Goal: Task Accomplishment & Management: Manage account settings

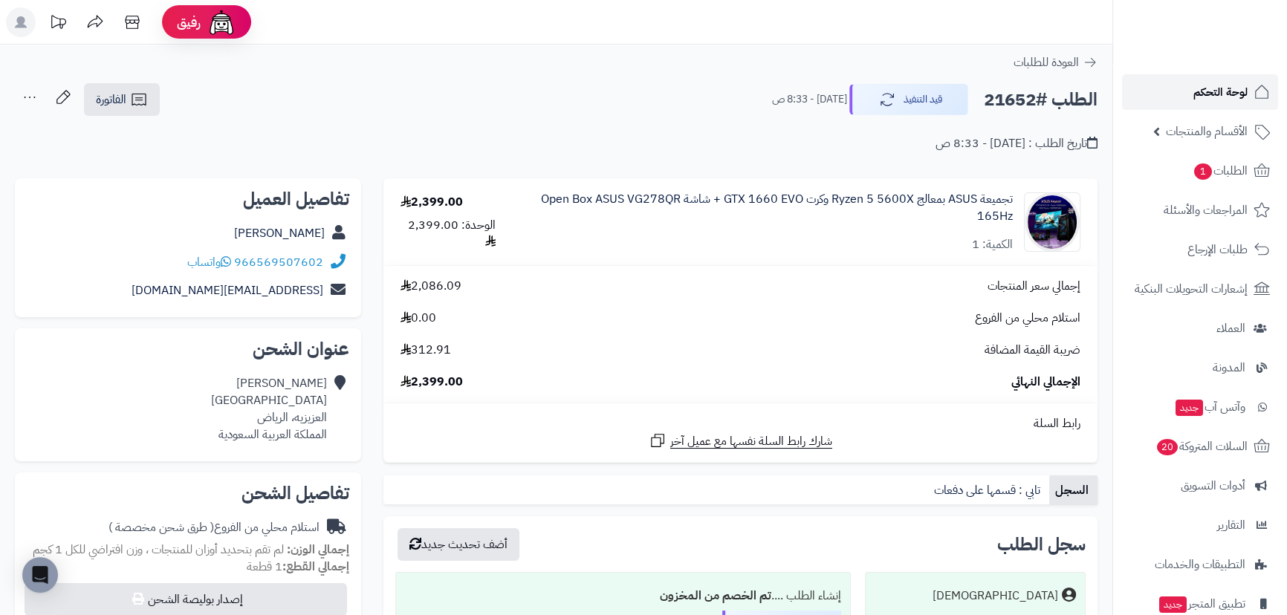
click at [1174, 82] on link "لوحة التحكم" at bounding box center [1200, 92] width 156 height 36
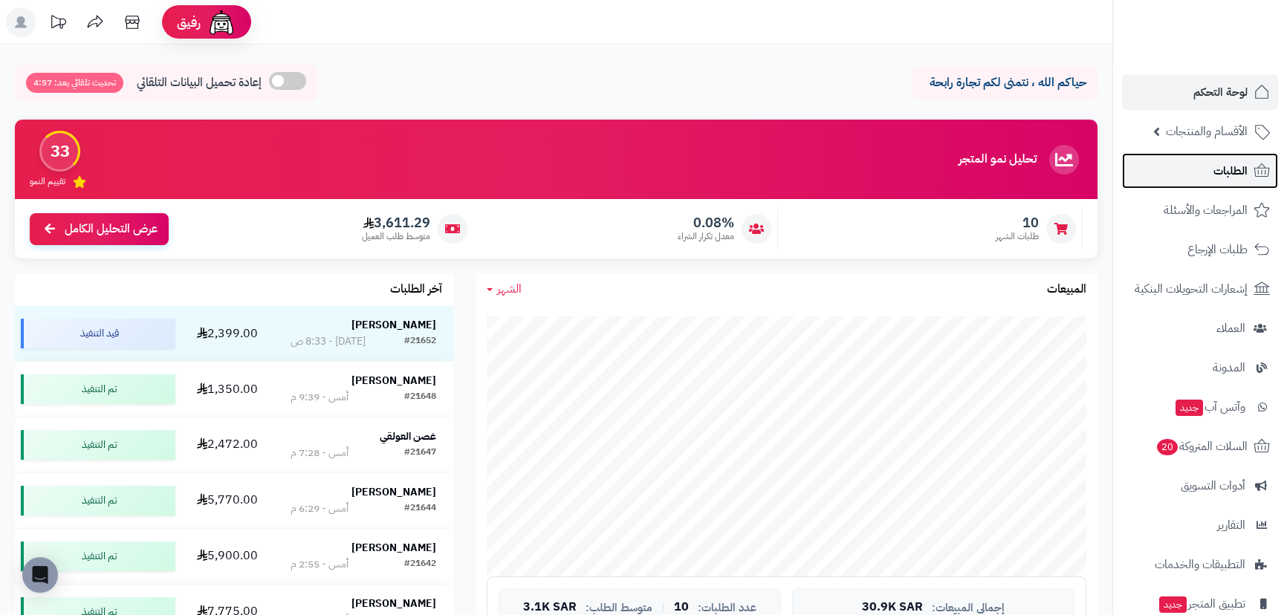
click at [1192, 175] on link "الطلبات" at bounding box center [1200, 171] width 156 height 36
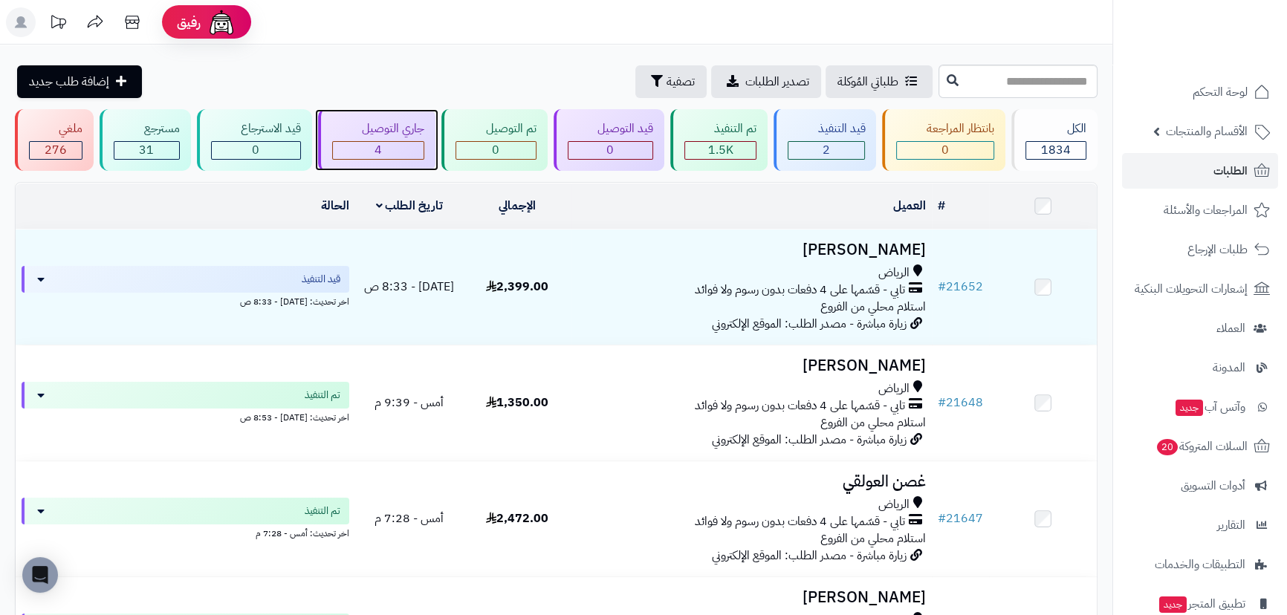
click at [398, 142] on div "4" at bounding box center [378, 150] width 91 height 17
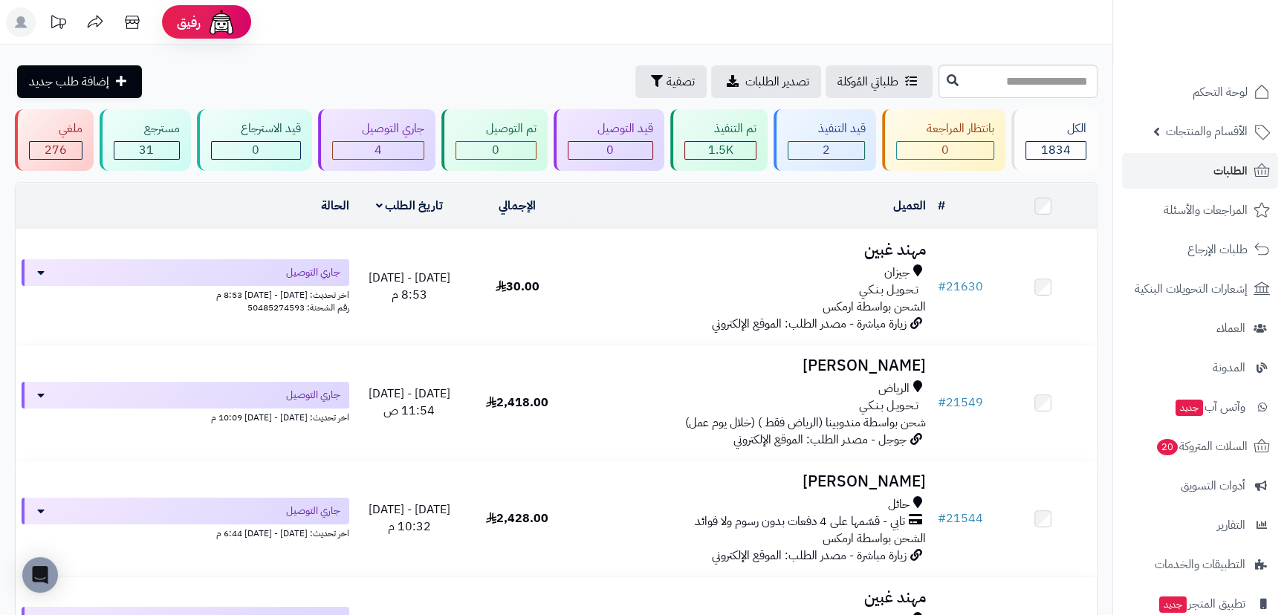
drag, startPoint x: 0, startPoint y: 0, endPoint x: 419, endPoint y: 67, distance: 424.4
click at [419, 67] on div "طلباتي المُوكلة تصدير الطلبات تصفية إضافة طلب جديد" at bounding box center [475, 81] width 920 height 33
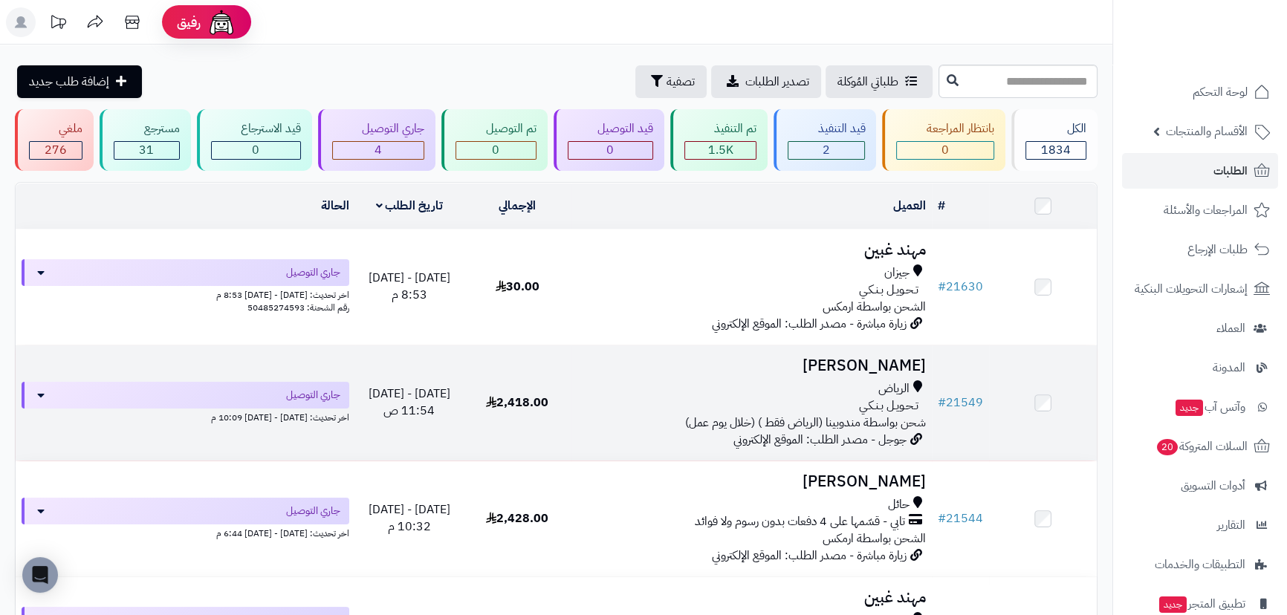
click at [875, 357] on h3 "[PERSON_NAME]" at bounding box center [751, 365] width 348 height 17
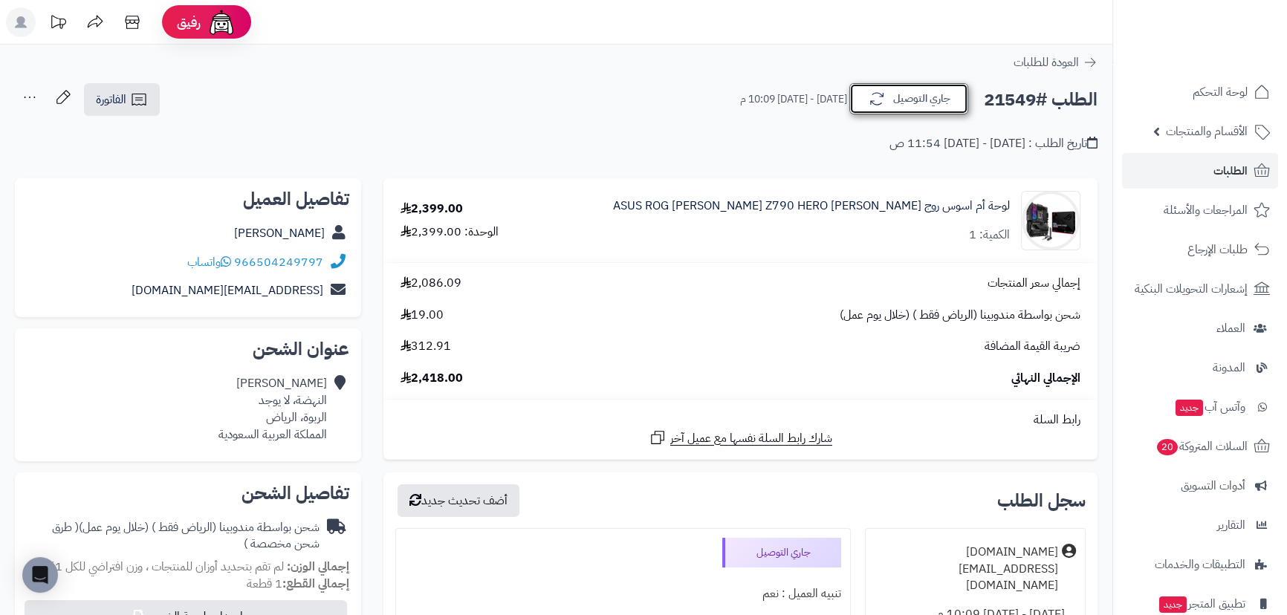
click at [910, 99] on button "جاري التوصيل" at bounding box center [908, 98] width 119 height 31
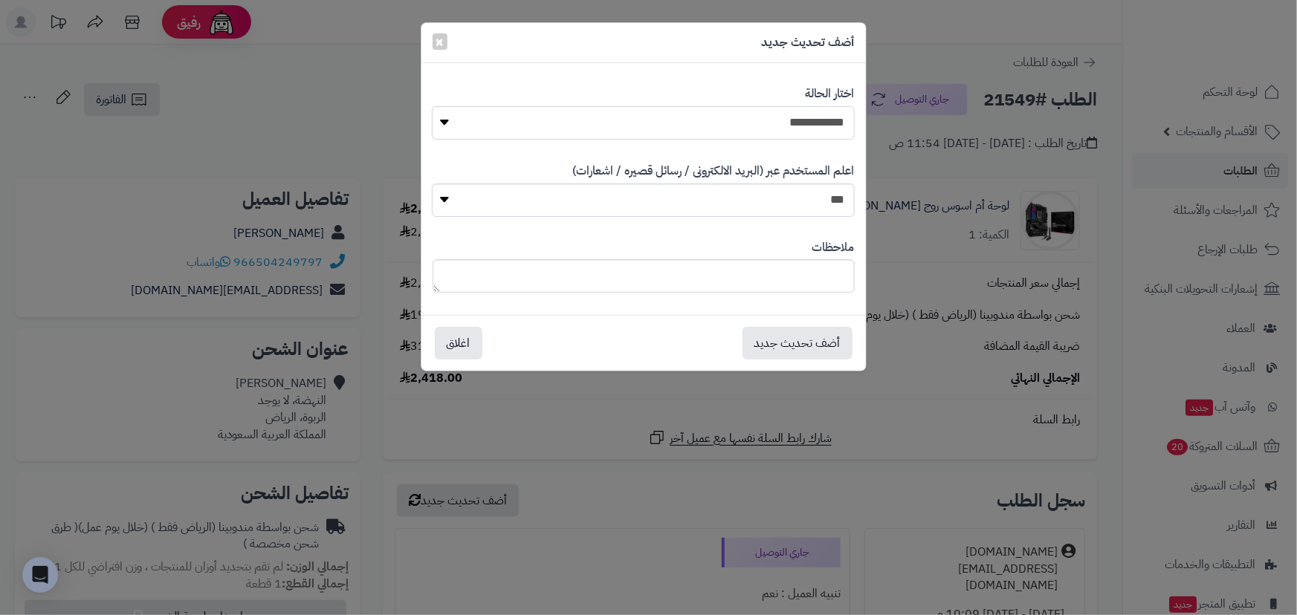
click at [811, 121] on select "**********" at bounding box center [643, 122] width 422 height 33
select select "*"
click at [432, 106] on select "**********" at bounding box center [643, 122] width 422 height 33
click at [811, 335] on button "أضف تحديث جديد" at bounding box center [797, 342] width 110 height 33
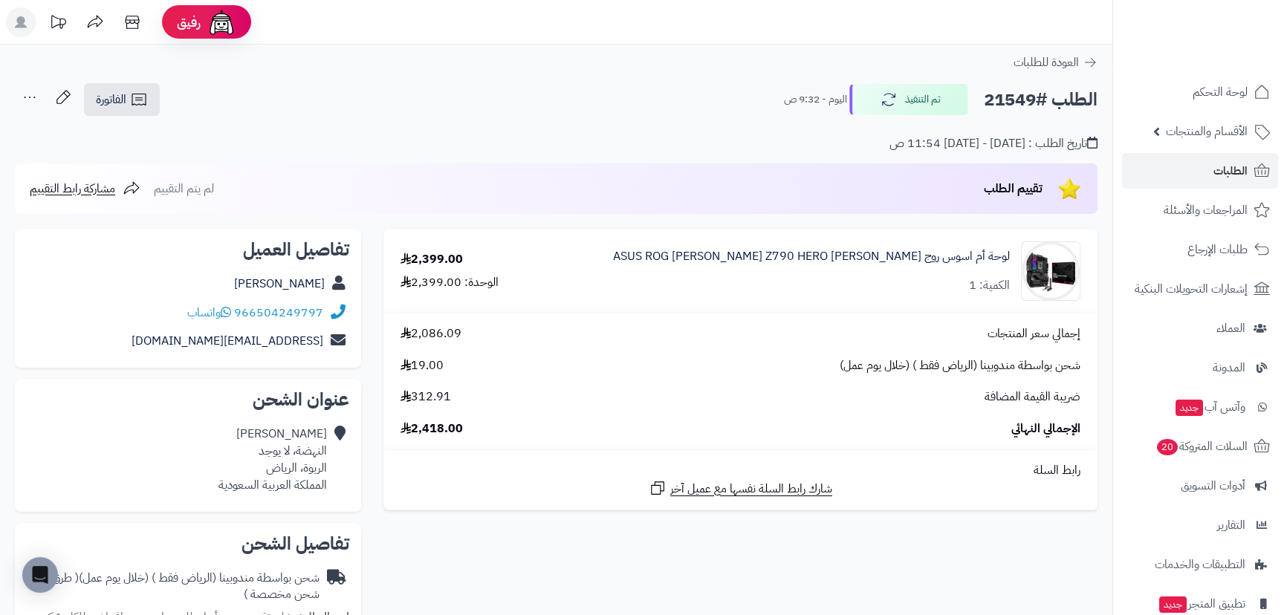
click at [1174, 168] on link "الطلبات" at bounding box center [1200, 171] width 156 height 36
click at [1182, 166] on link "الطلبات" at bounding box center [1200, 171] width 156 height 36
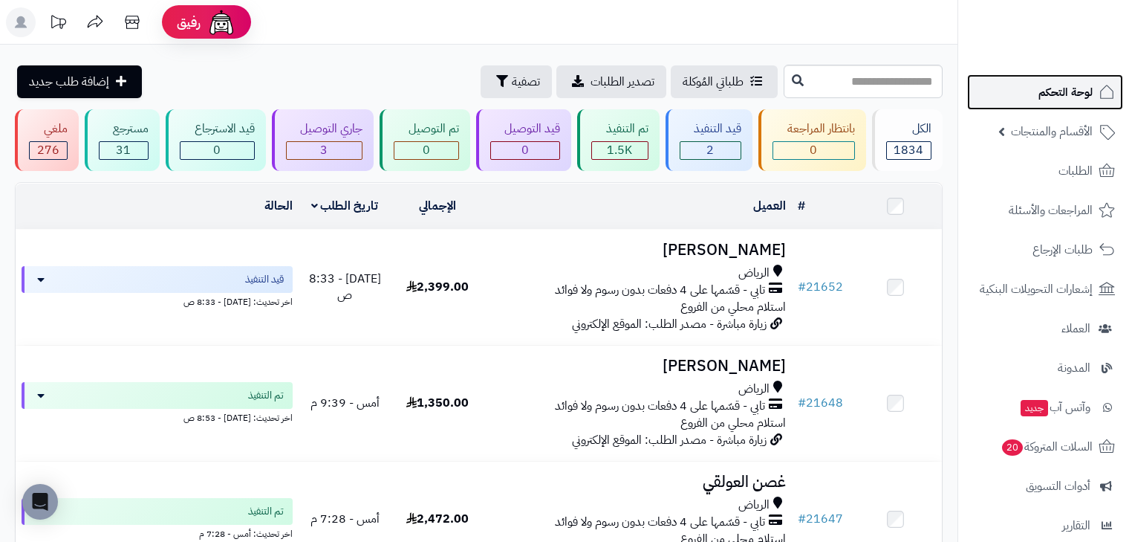
click at [1058, 91] on span "لوحة التحكم" at bounding box center [1066, 92] width 54 height 21
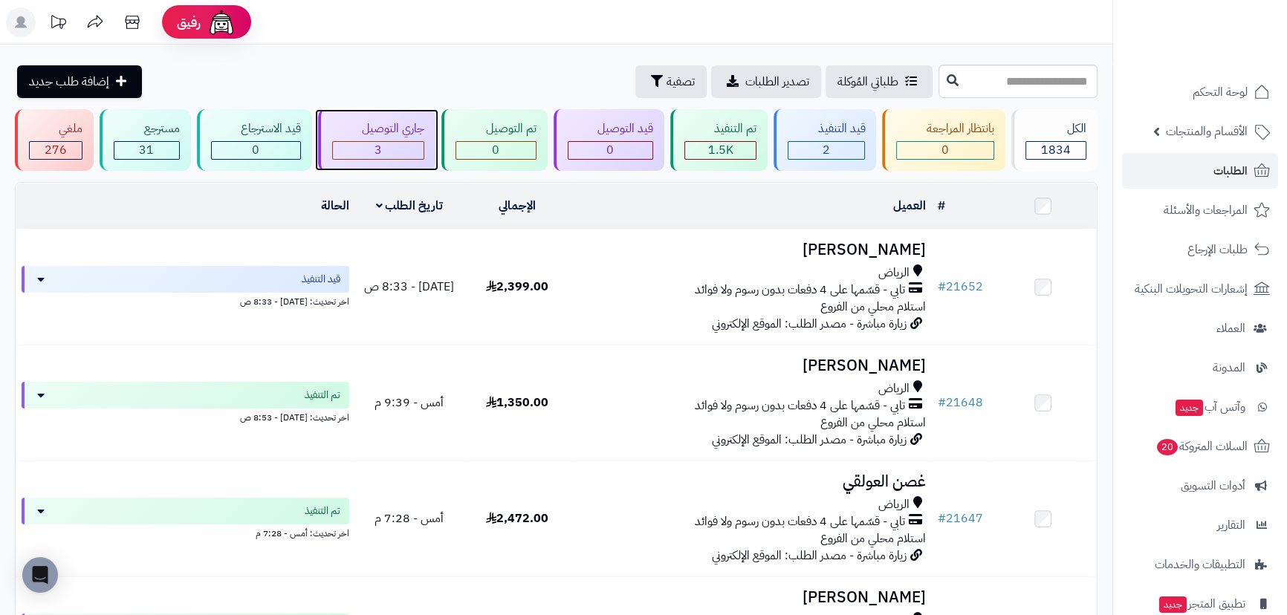
click at [400, 147] on div "3" at bounding box center [378, 150] width 91 height 17
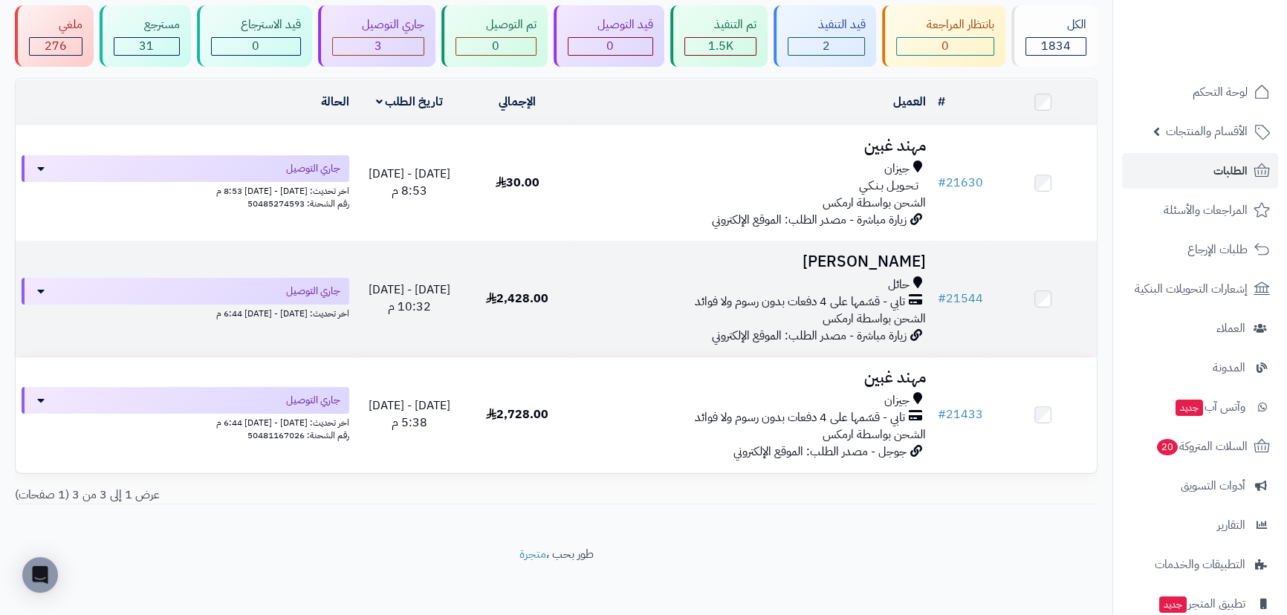
scroll to position [105, 0]
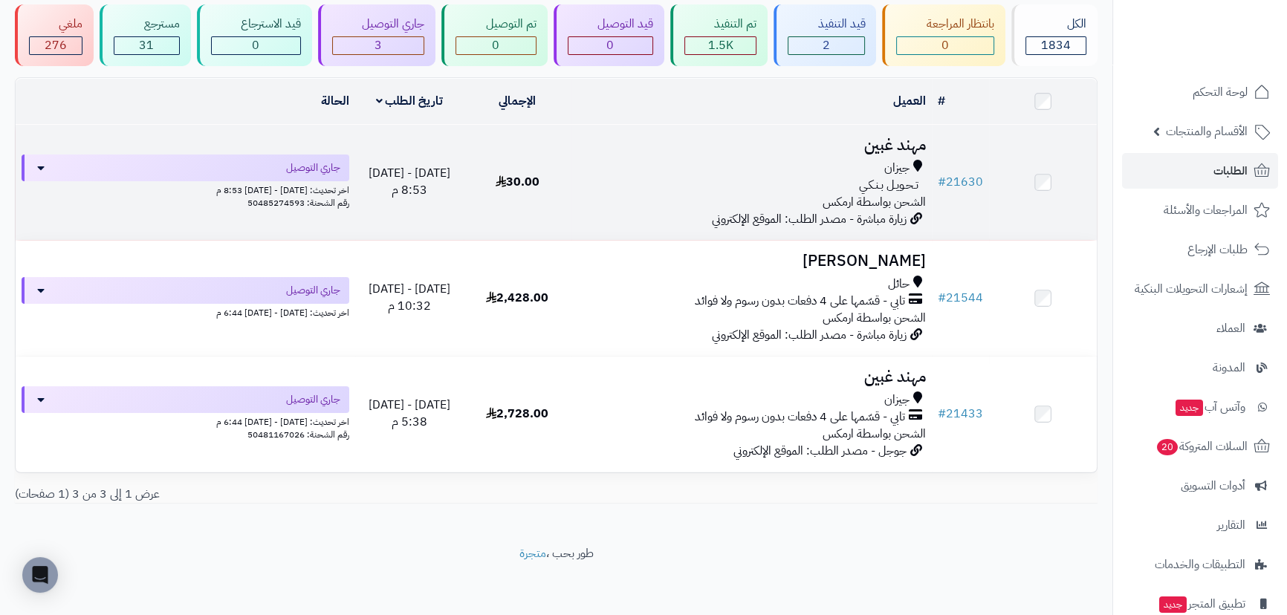
click at [909, 150] on h3 "مهند غبين" at bounding box center [751, 145] width 348 height 17
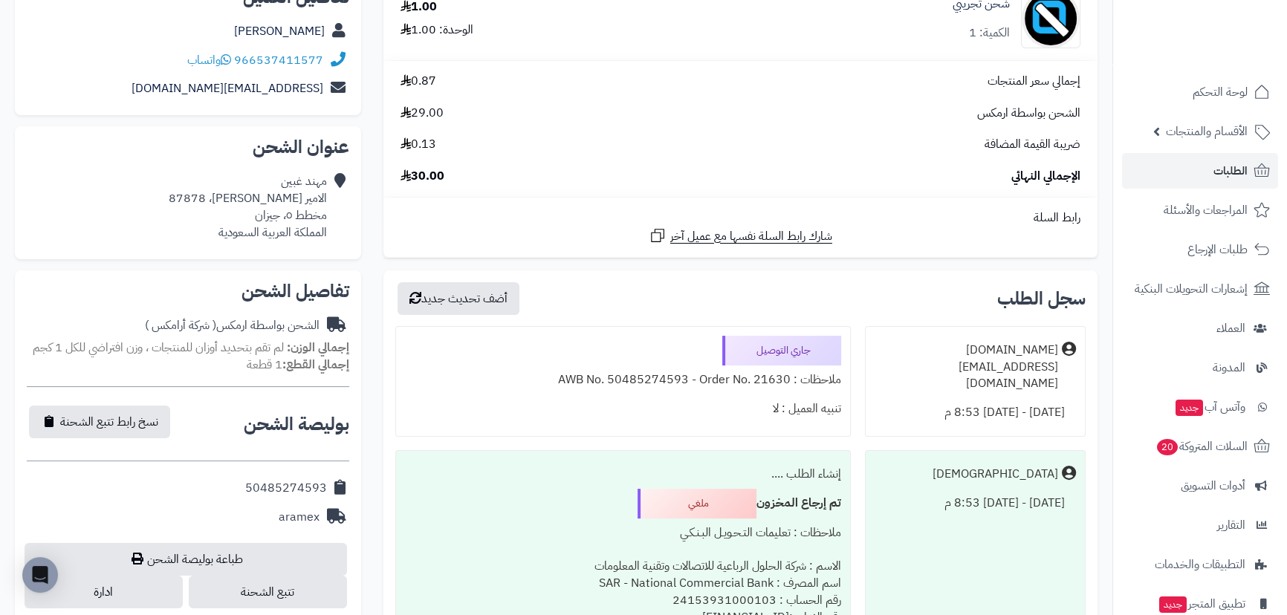
scroll to position [405, 0]
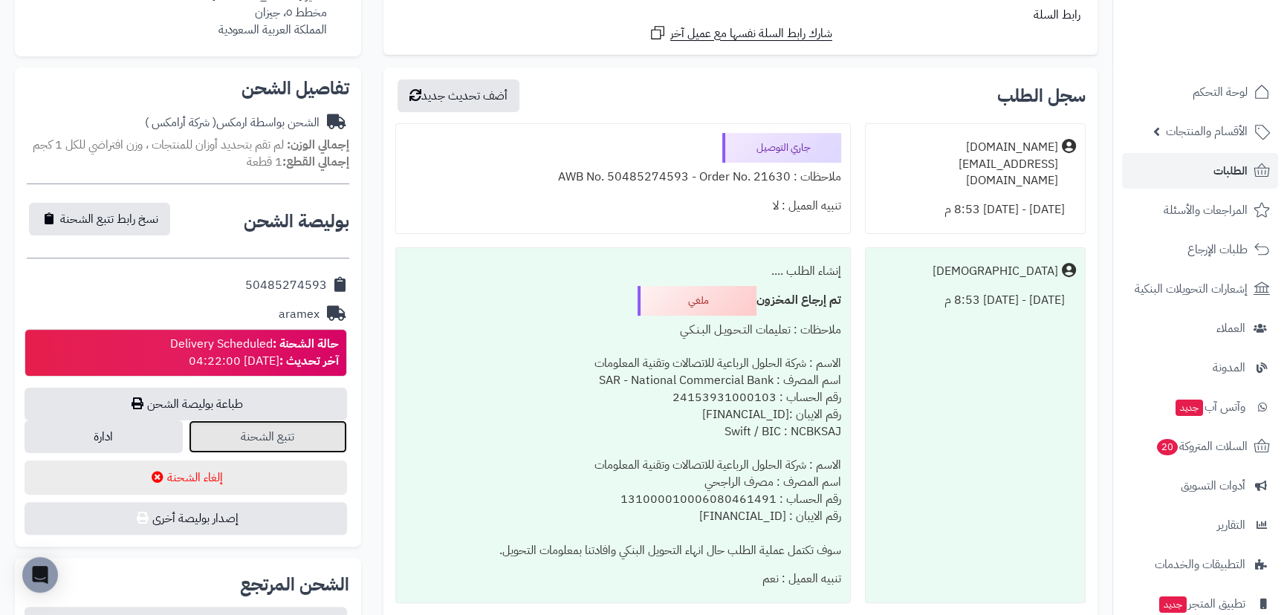
click at [290, 435] on link "تتبع الشحنة" at bounding box center [268, 437] width 158 height 33
click at [1188, 171] on link "الطلبات" at bounding box center [1200, 171] width 156 height 36
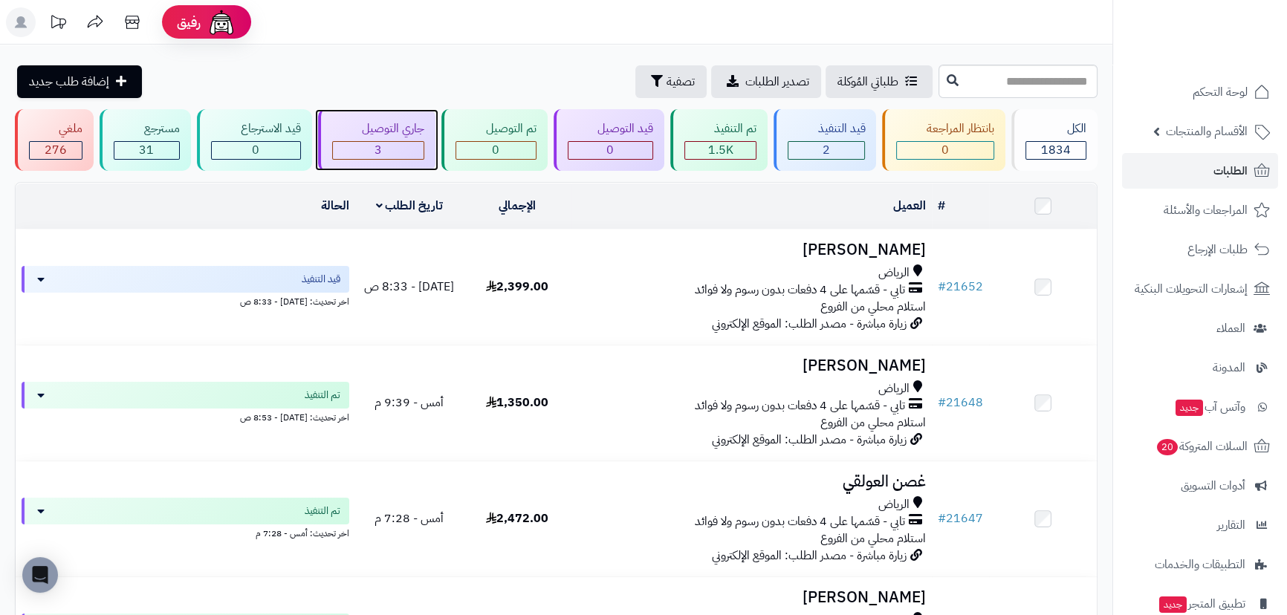
click at [395, 137] on div "جاري التوصيل" at bounding box center [378, 128] width 92 height 17
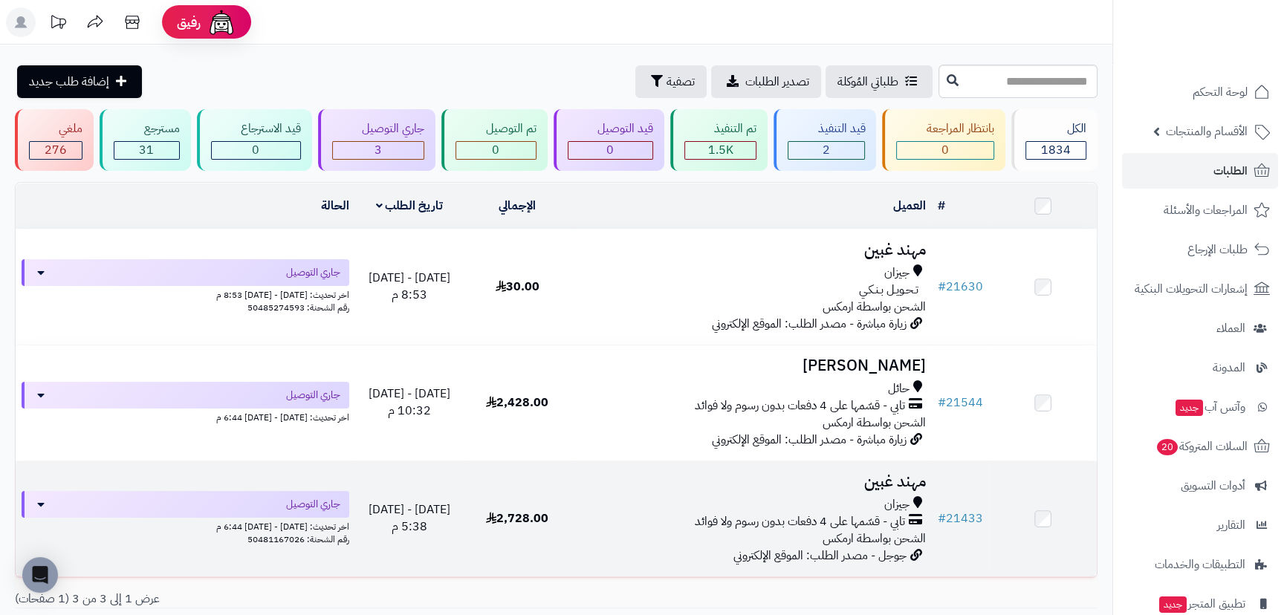
click at [870, 475] on h3 "مهند غبين" at bounding box center [751, 481] width 348 height 17
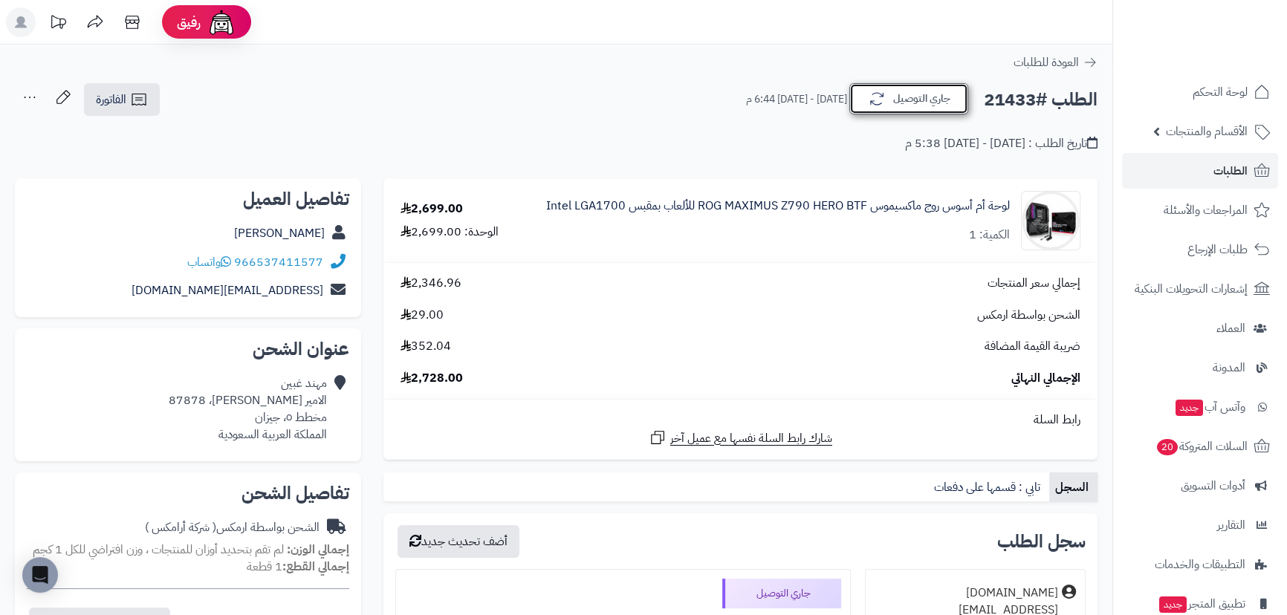
click at [900, 103] on button "جاري التوصيل" at bounding box center [908, 98] width 119 height 31
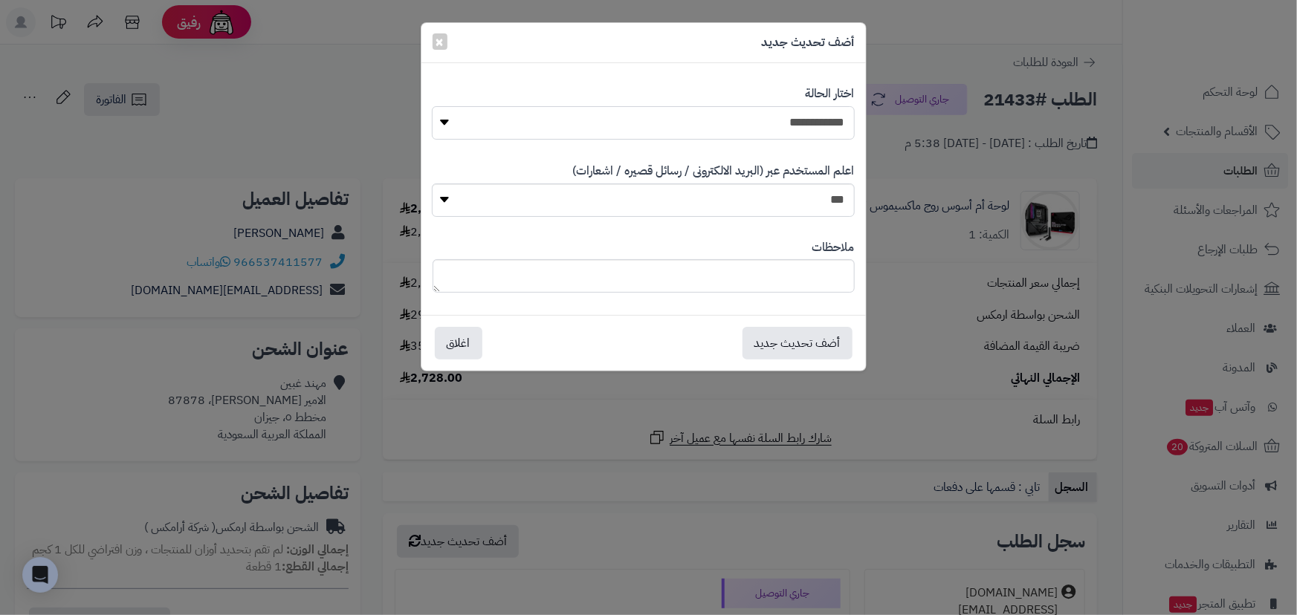
click at [727, 125] on select "**********" at bounding box center [643, 122] width 422 height 33
select select "*"
click at [432, 106] on select "**********" at bounding box center [643, 122] width 422 height 33
click at [775, 273] on textarea at bounding box center [643, 275] width 422 height 33
drag, startPoint x: 787, startPoint y: 199, endPoint x: 787, endPoint y: 214, distance: 14.9
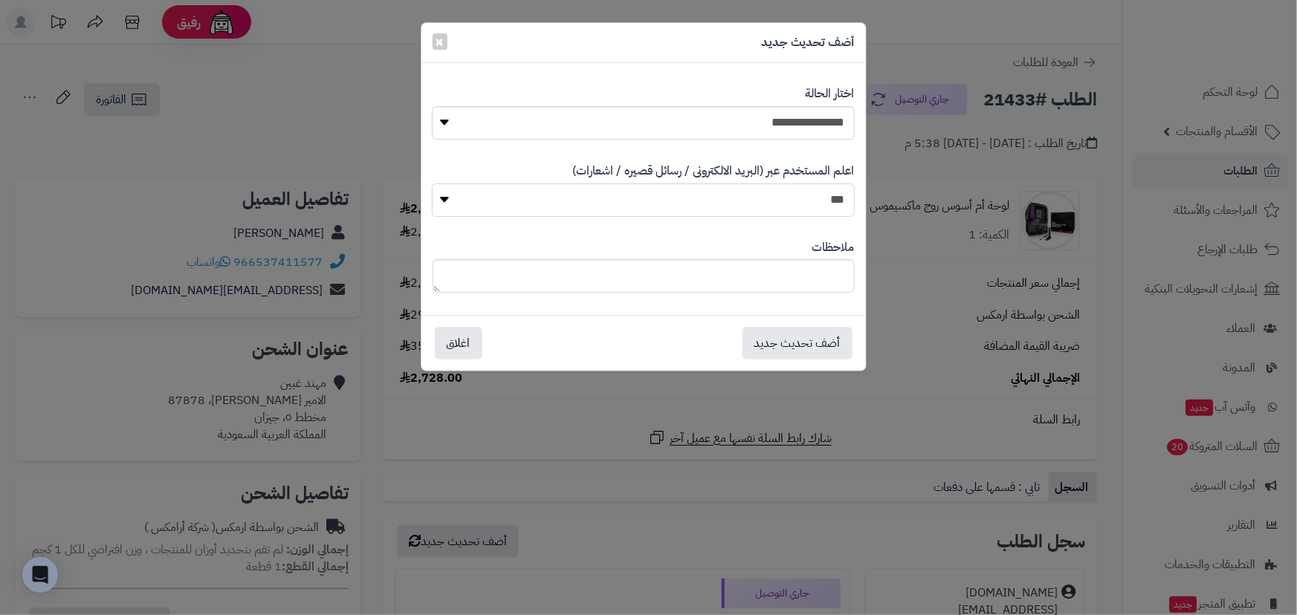
click at [787, 204] on select "*** **" at bounding box center [643, 200] width 422 height 33
select select "*"
click at [432, 184] on select "*** **" at bounding box center [643, 200] width 422 height 33
click at [815, 346] on button "أضف تحديث جديد" at bounding box center [797, 342] width 110 height 33
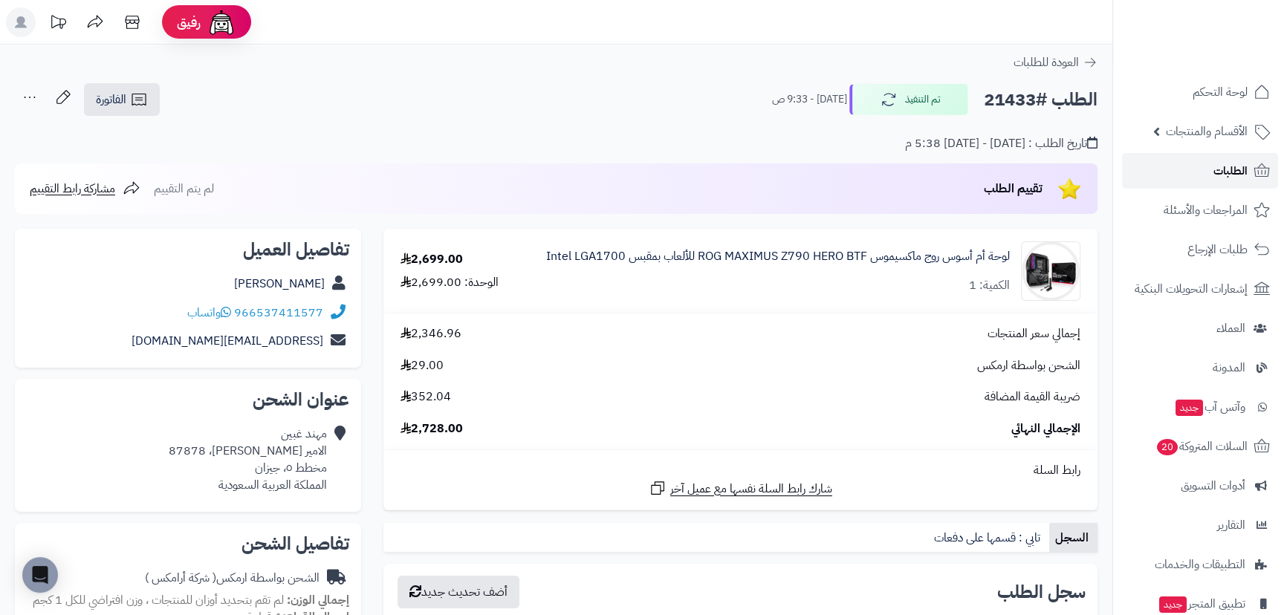
click at [1193, 175] on link "الطلبات" at bounding box center [1200, 171] width 156 height 36
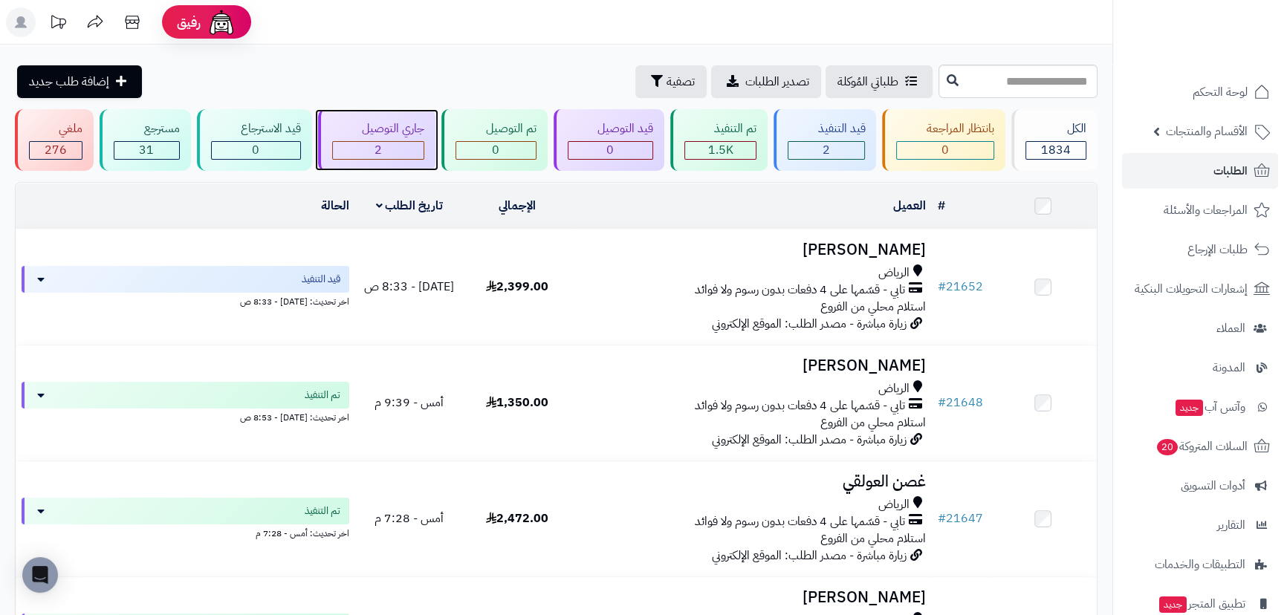
click at [392, 137] on div "جاري التوصيل" at bounding box center [378, 128] width 92 height 17
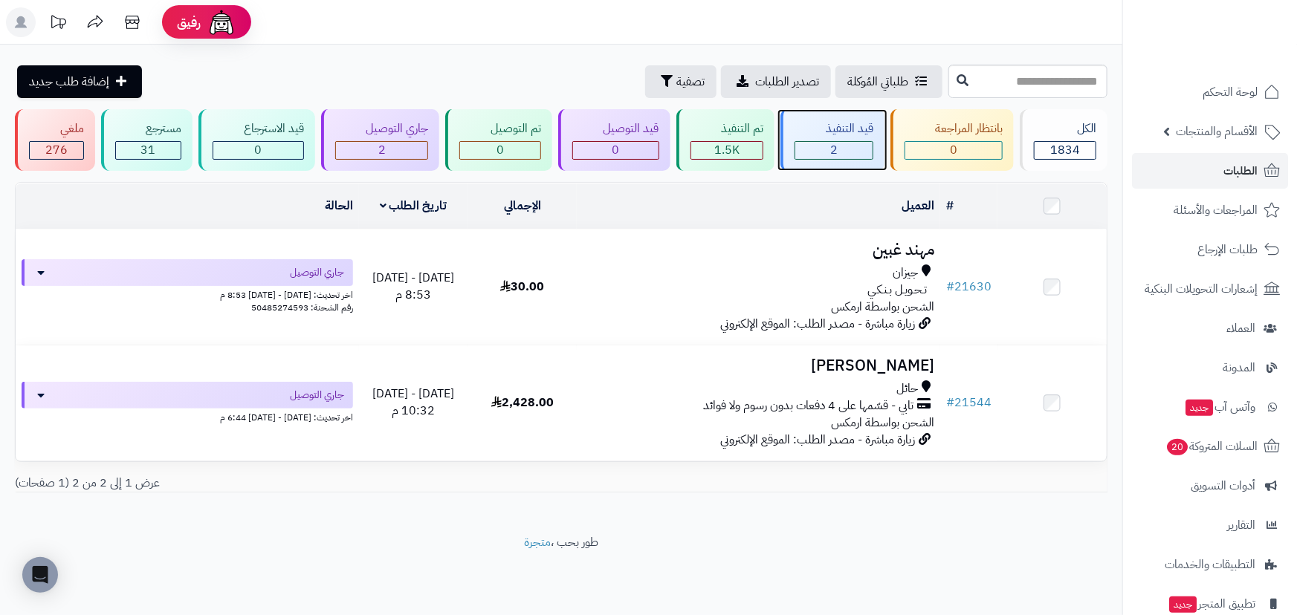
click at [884, 152] on div "قيد التنفيذ 2" at bounding box center [832, 140] width 104 height 62
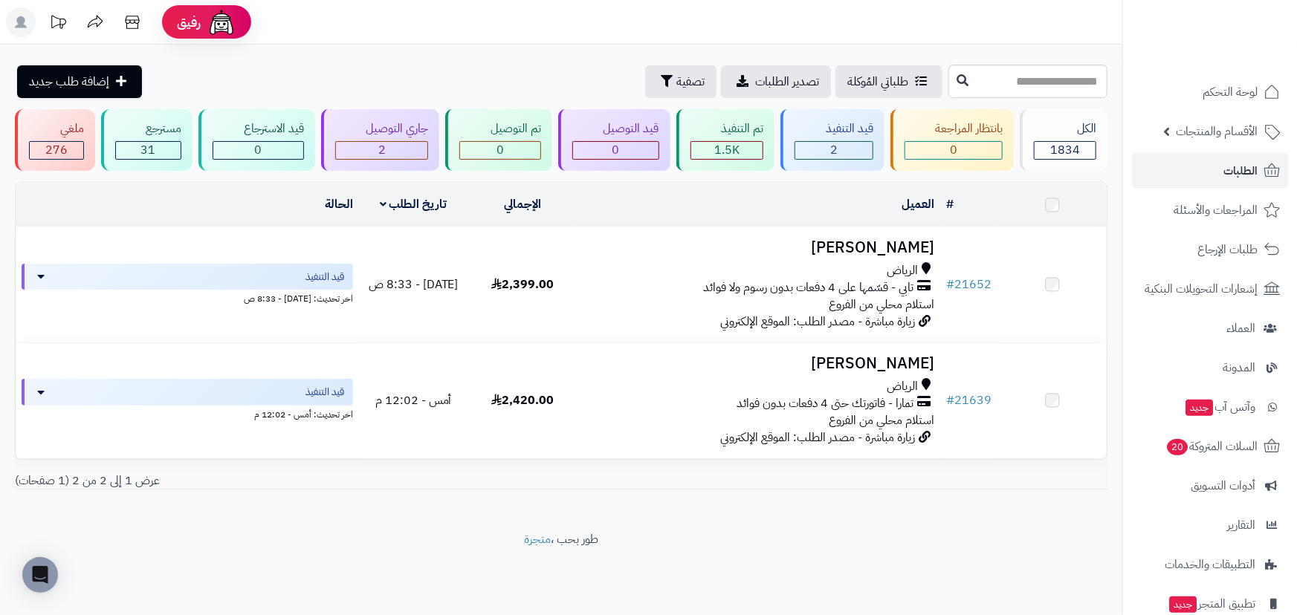
click at [861, 152] on div "2" at bounding box center [833, 150] width 77 height 17
click at [837, 149] on span "2" at bounding box center [833, 150] width 7 height 18
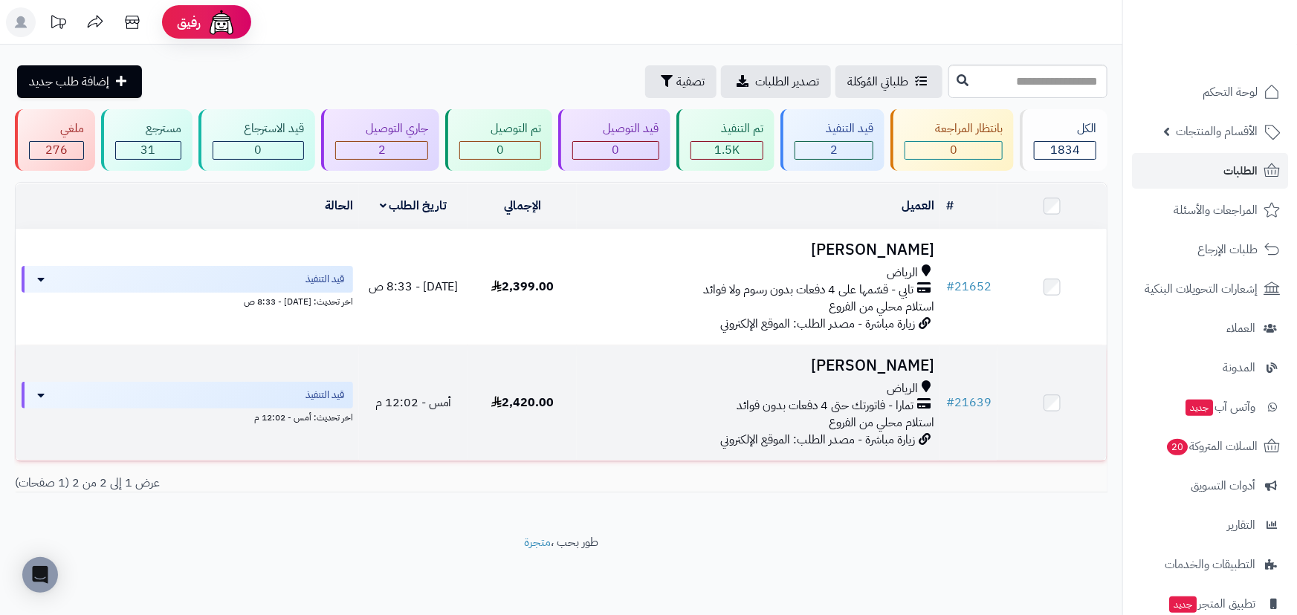
click at [869, 358] on h3 "[PERSON_NAME]" at bounding box center [758, 365] width 351 height 17
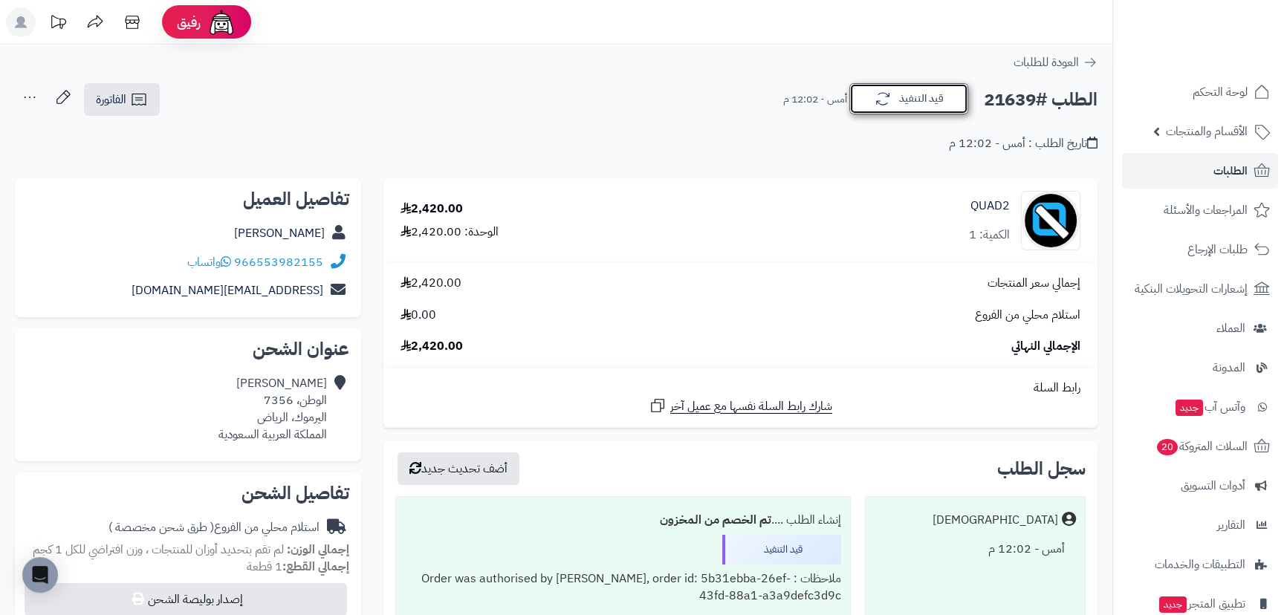
click at [898, 104] on button "قيد التنفيذ" at bounding box center [908, 98] width 119 height 31
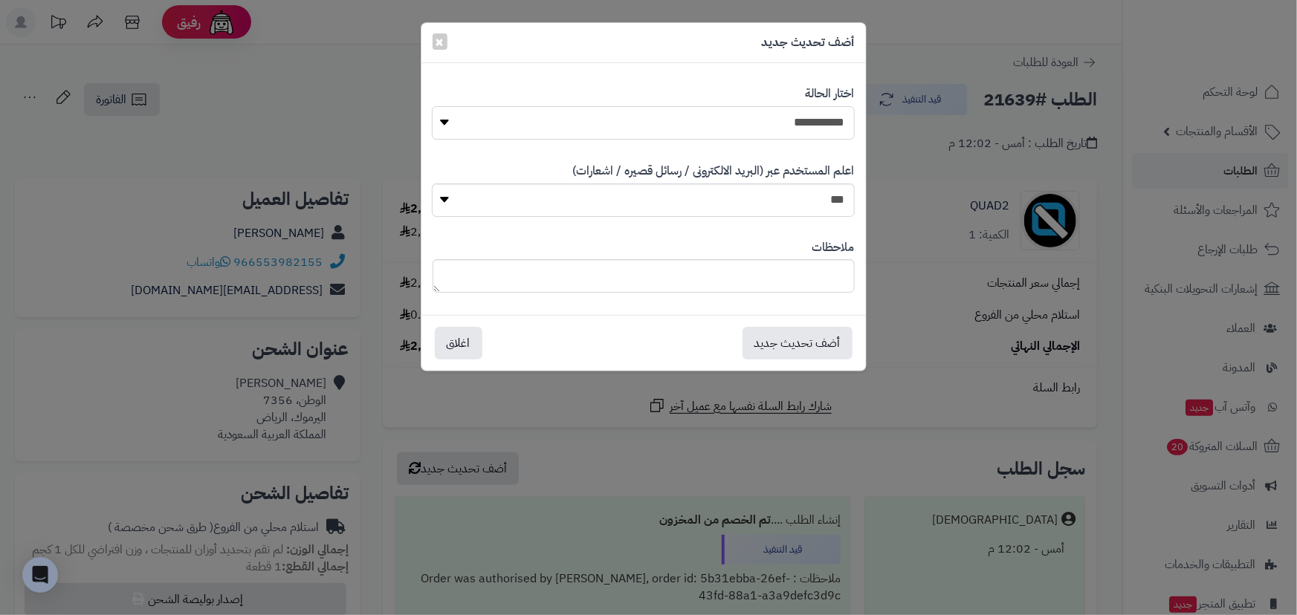
click at [765, 117] on select "**********" at bounding box center [643, 122] width 422 height 33
select select "*"
click at [432, 106] on select "**********" at bounding box center [643, 122] width 422 height 33
click at [811, 334] on button "أضف تحديث جديد" at bounding box center [797, 342] width 110 height 33
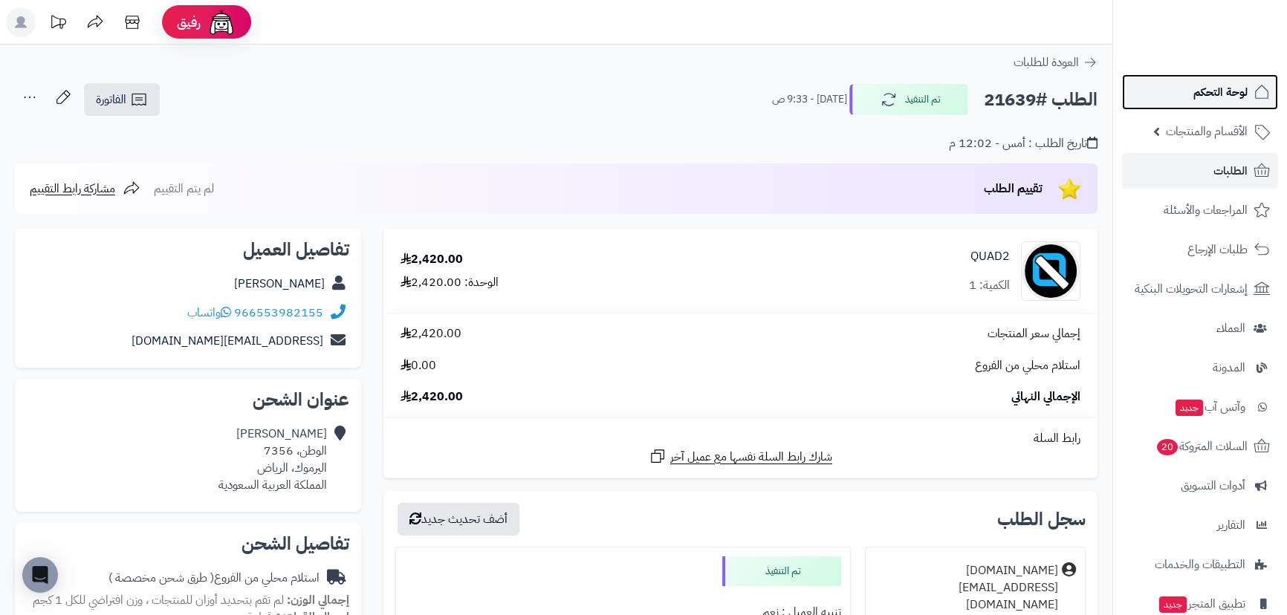
click at [1190, 99] on link "لوحة التحكم" at bounding box center [1200, 92] width 156 height 36
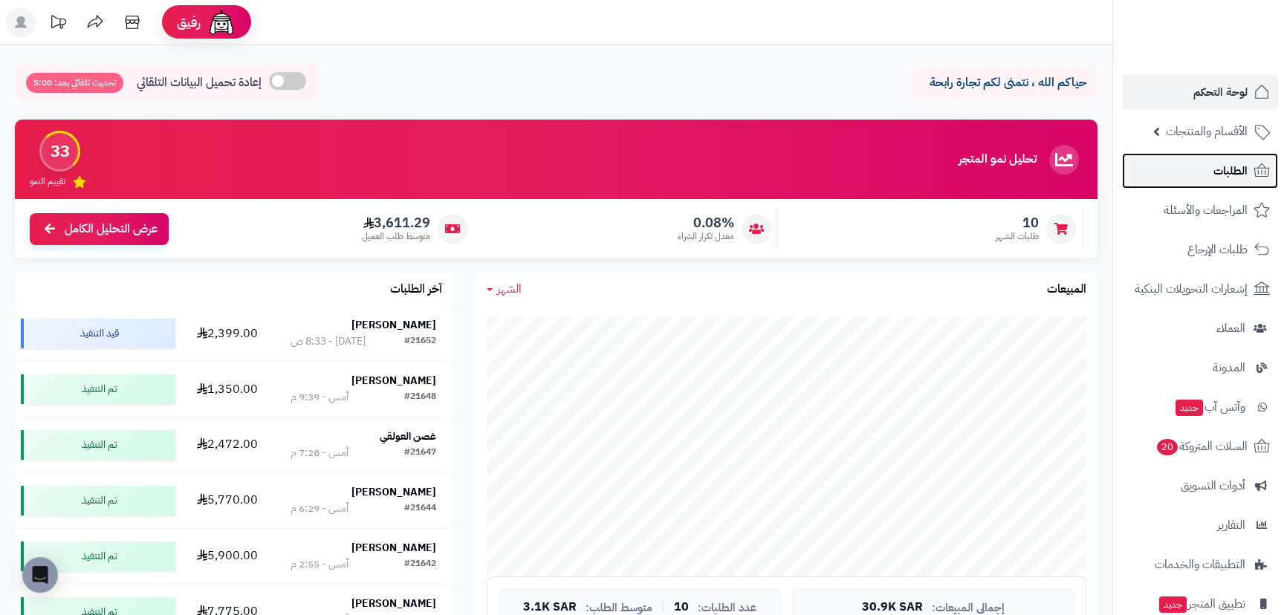
click at [1190, 169] on link "الطلبات" at bounding box center [1200, 171] width 156 height 36
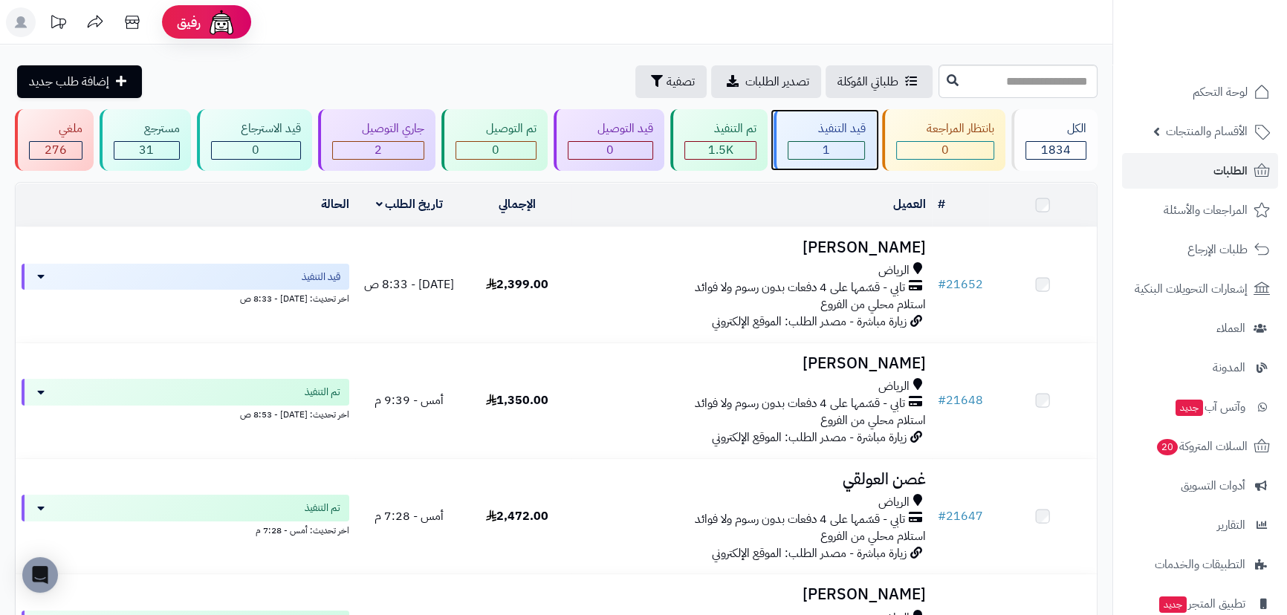
click at [799, 145] on div "1" at bounding box center [826, 150] width 76 height 17
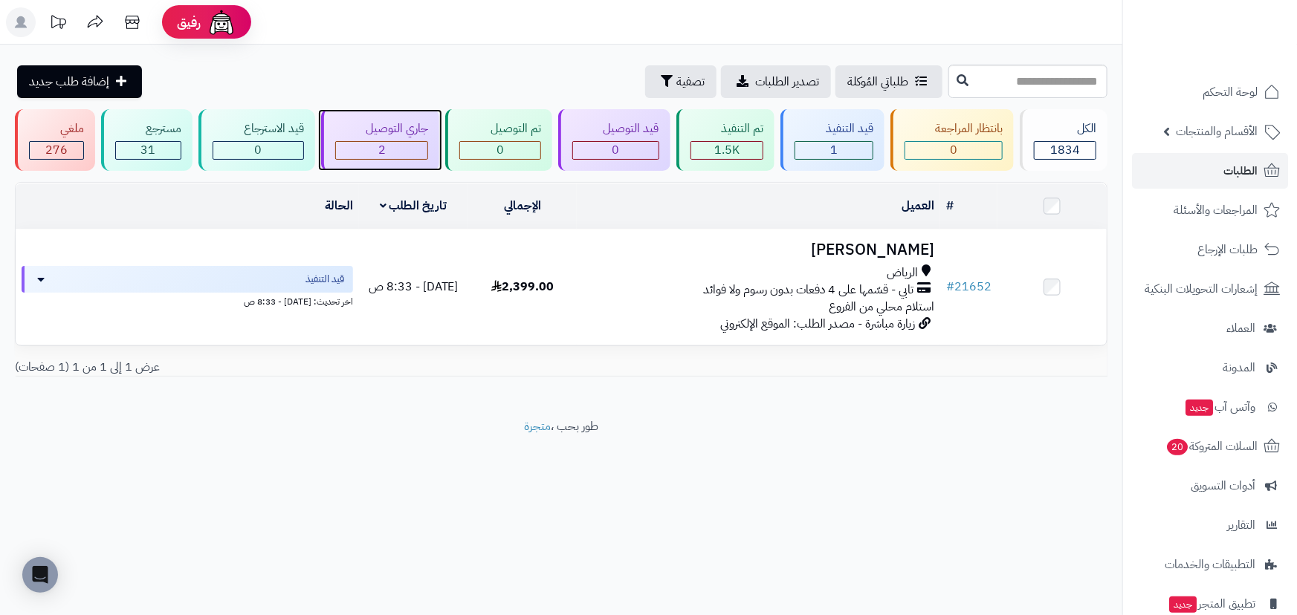
click at [376, 149] on div "2" at bounding box center [382, 150] width 92 height 17
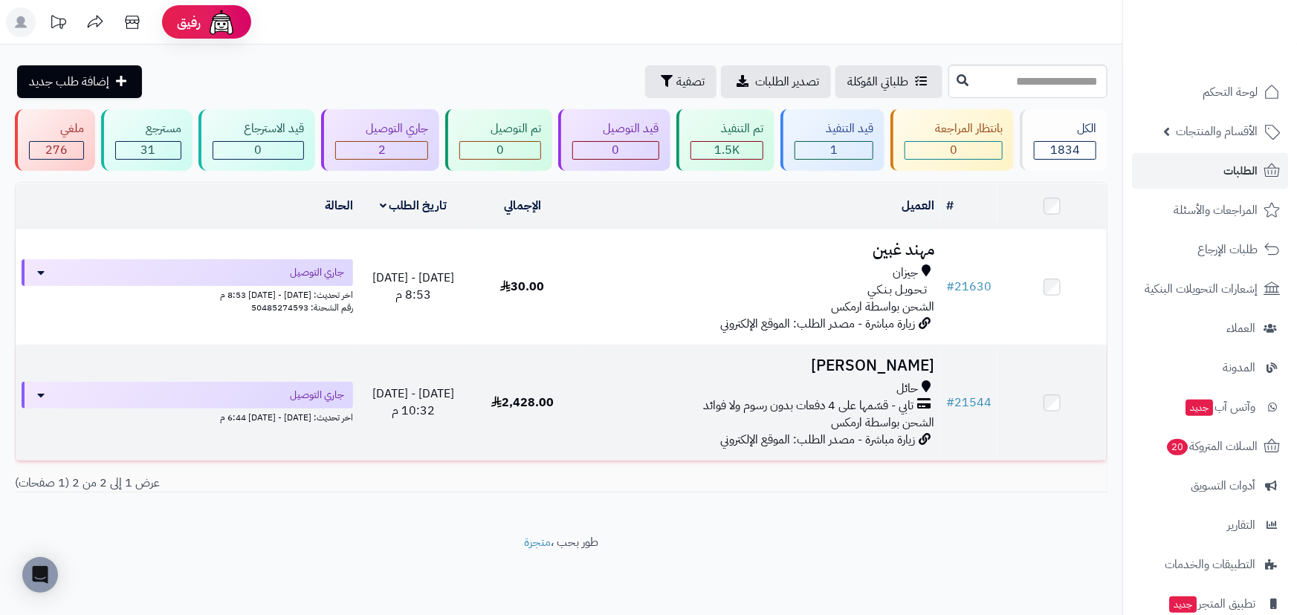
click at [837, 358] on h3 "[PERSON_NAME]" at bounding box center [758, 365] width 351 height 17
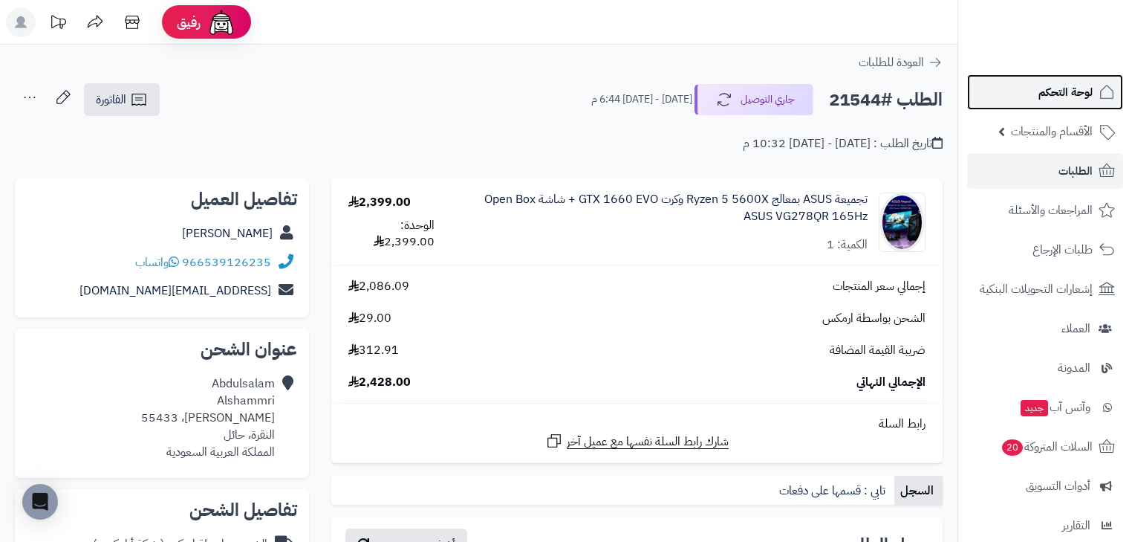
click at [1029, 91] on link "لوحة التحكم" at bounding box center [1045, 92] width 156 height 36
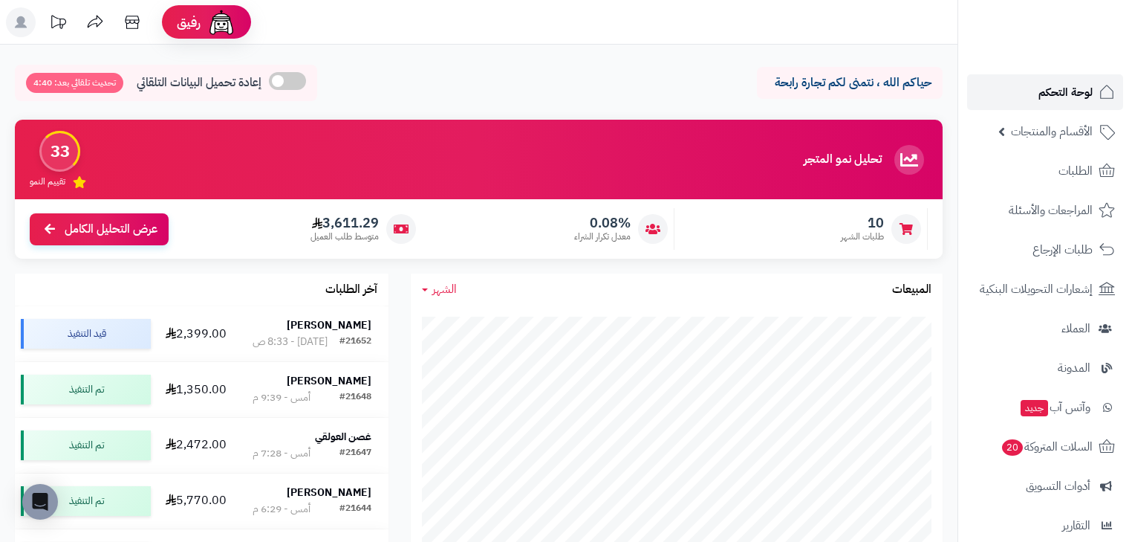
click at [1064, 106] on link "لوحة التحكم" at bounding box center [1045, 92] width 156 height 36
